Goal: Transaction & Acquisition: Purchase product/service

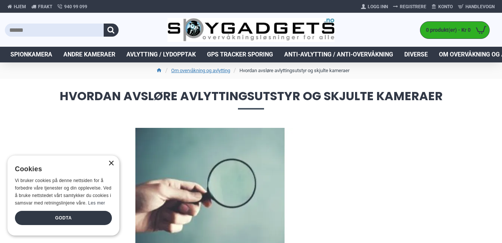
click at [112, 163] on div "×" at bounding box center [111, 163] width 6 height 6
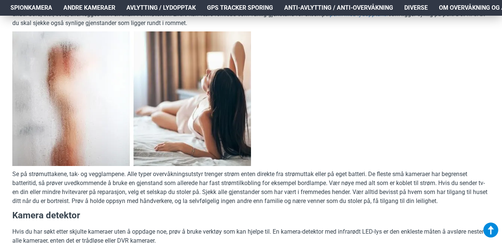
scroll to position [1254, 0]
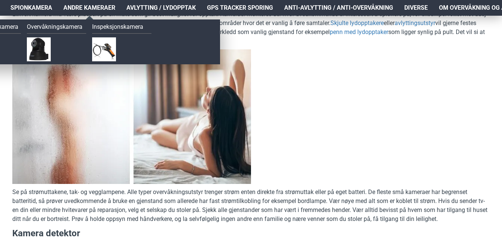
click at [109, 8] on span "Andre kameraer" at bounding box center [89, 7] width 52 height 9
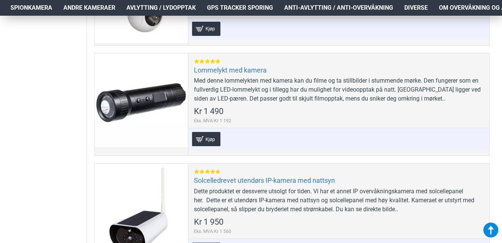
scroll to position [773, 0]
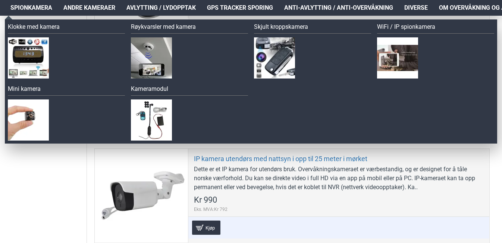
click at [24, 7] on span "Spionkamera" at bounding box center [31, 7] width 42 height 9
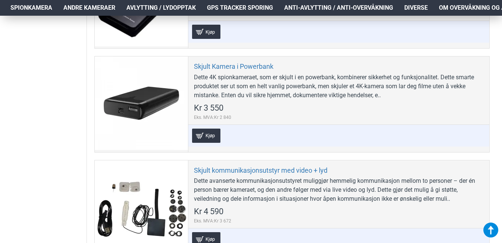
scroll to position [2434, 0]
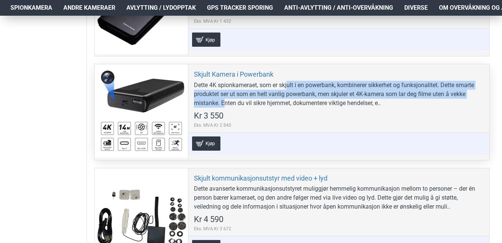
drag, startPoint x: 288, startPoint y: 82, endPoint x: 224, endPoint y: 106, distance: 67.9
click at [224, 106] on div "Dette 4K spionkameraet, som er skjult i en powerbank, kombinerer sikkerhet og f…" at bounding box center [339, 94] width 290 height 27
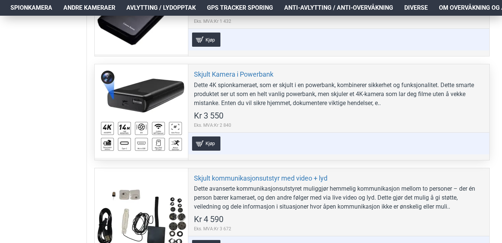
drag, startPoint x: 224, startPoint y: 106, endPoint x: 272, endPoint y: 124, distance: 51.0
click at [272, 124] on div "Skjult Kamera i Powerbank Dette 4K spionkameraet, som er skjult i en powerbank,…" at bounding box center [339, 111] width 302 height 95
click at [215, 74] on link "Skjult Kamera i Powerbank" at bounding box center [233, 74] width 79 height 9
